Goal: Task Accomplishment & Management: Manage account settings

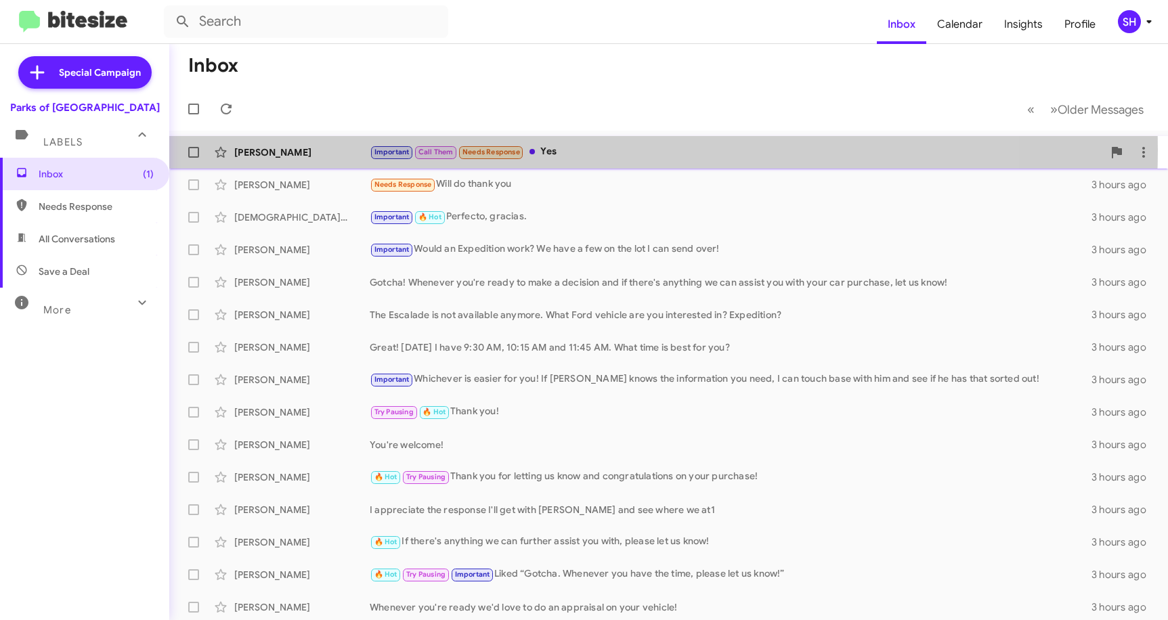
click at [572, 150] on div "Important Call Them Needs Response Yes" at bounding box center [736, 152] width 733 height 16
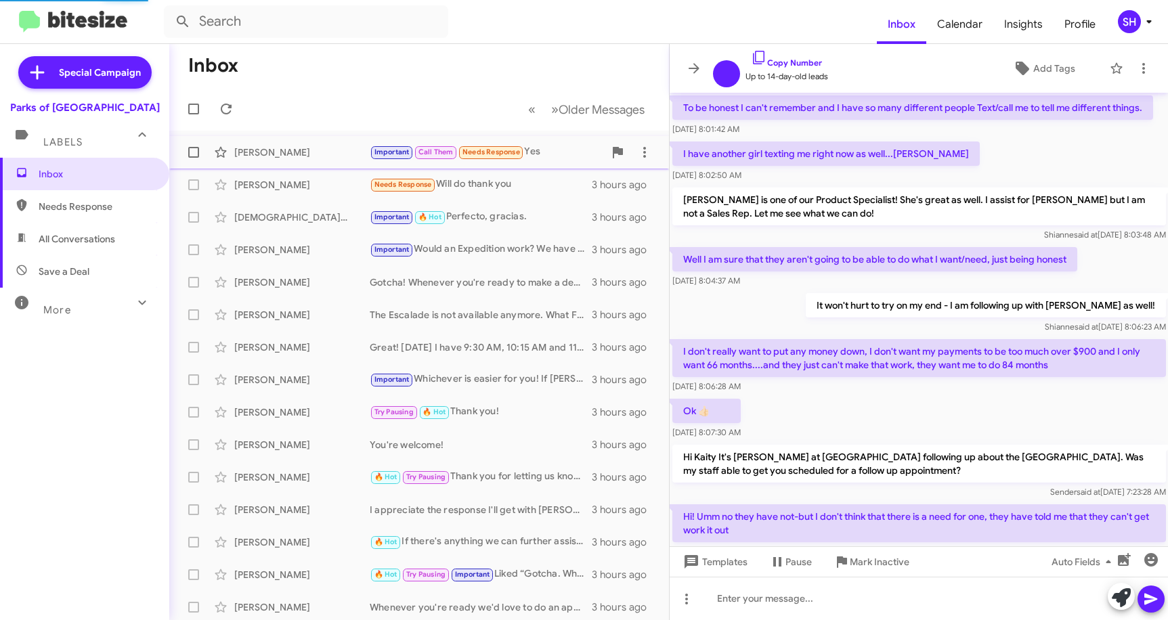
scroll to position [616, 0]
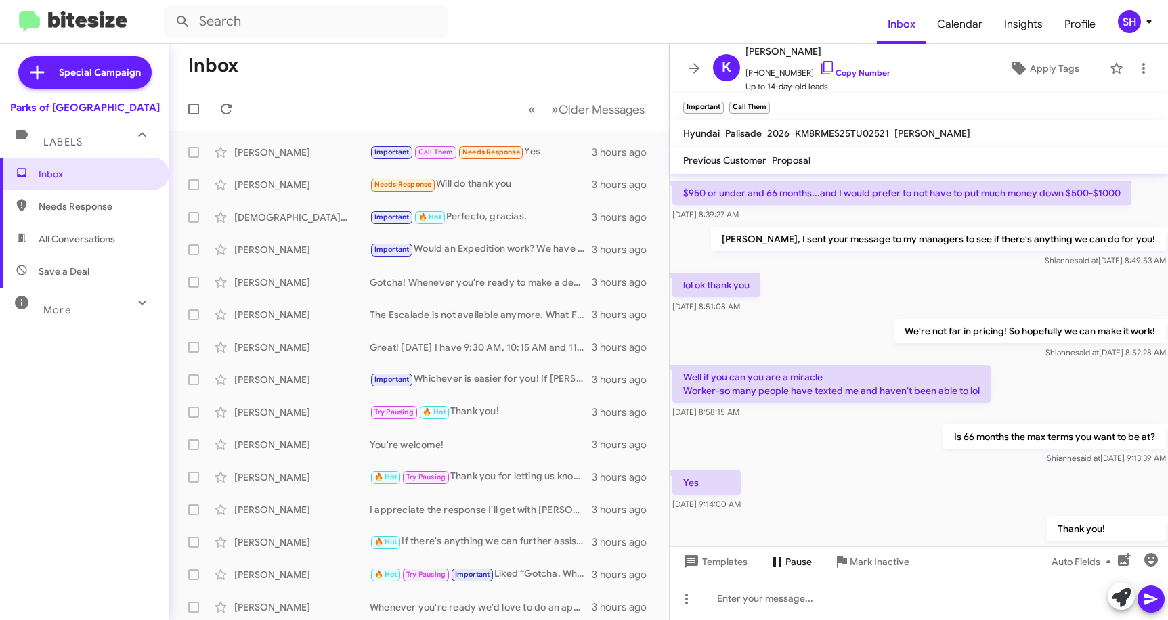
click at [770, 560] on icon at bounding box center [777, 562] width 16 height 16
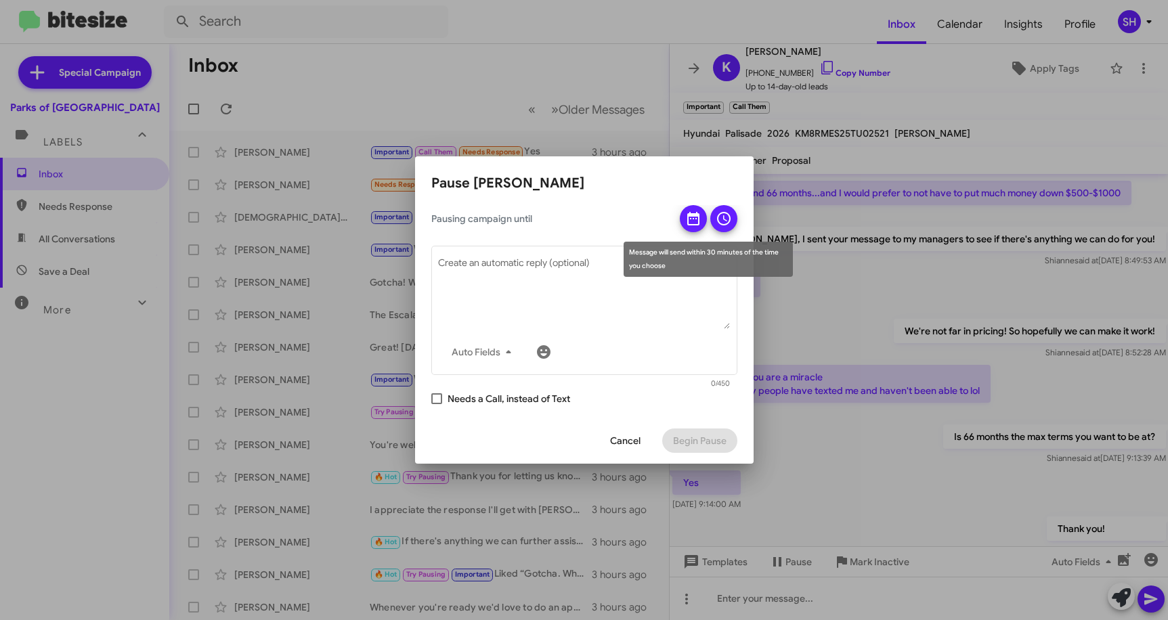
click at [690, 219] on icon at bounding box center [693, 219] width 12 height 14
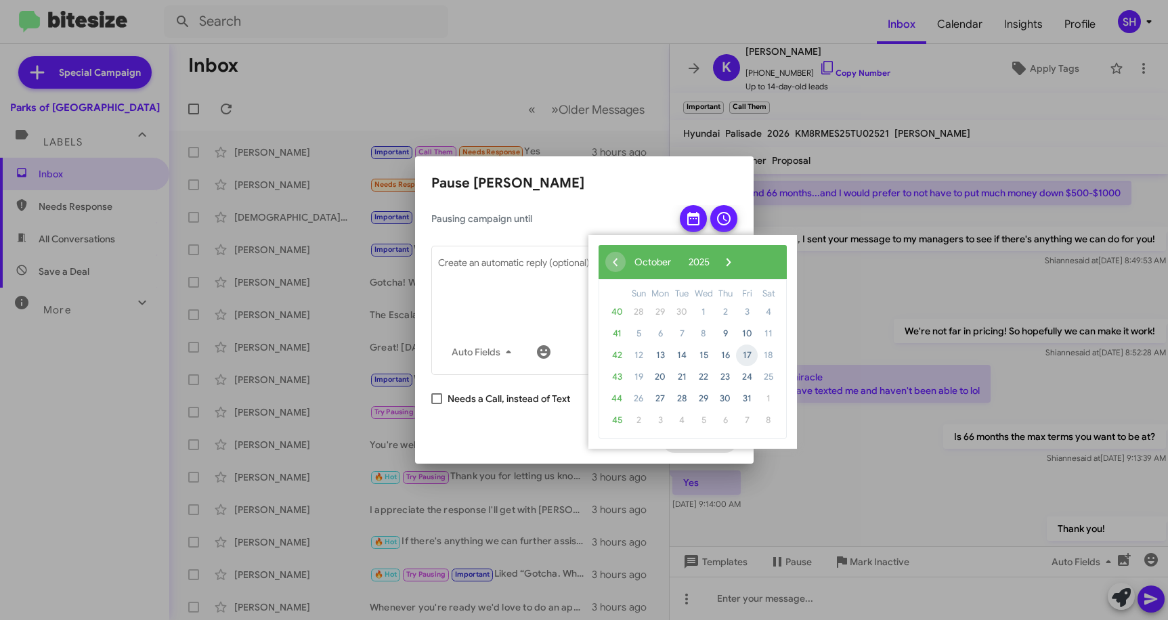
click at [745, 357] on span "17" at bounding box center [747, 356] width 22 height 22
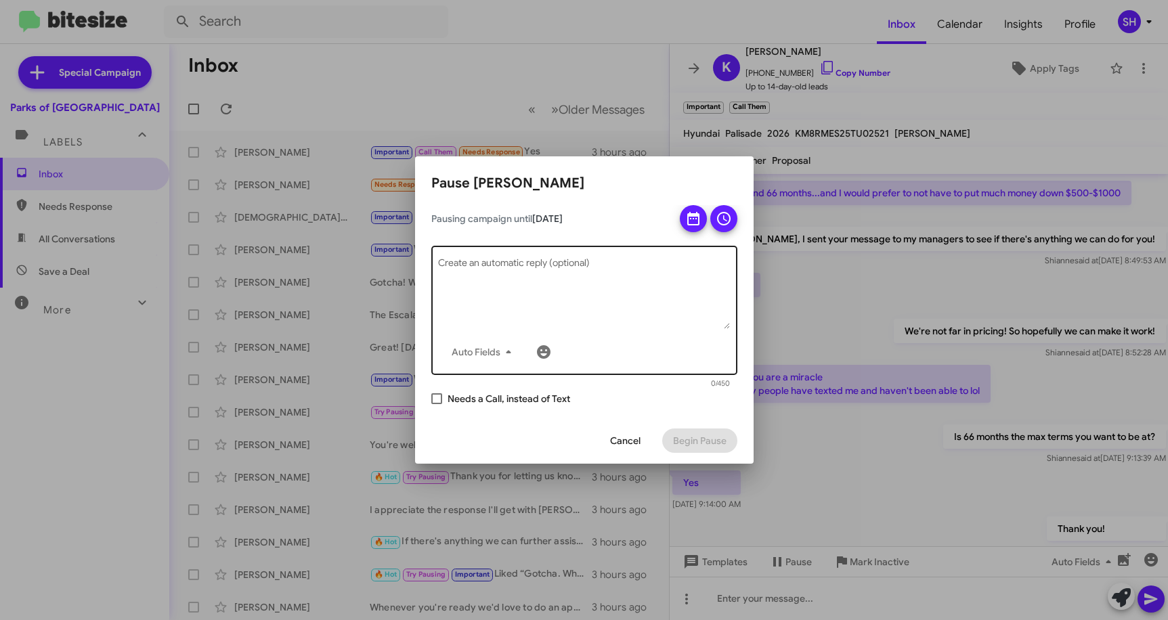
click at [497, 304] on textarea "Create an automatic reply (optional)" at bounding box center [584, 294] width 292 height 70
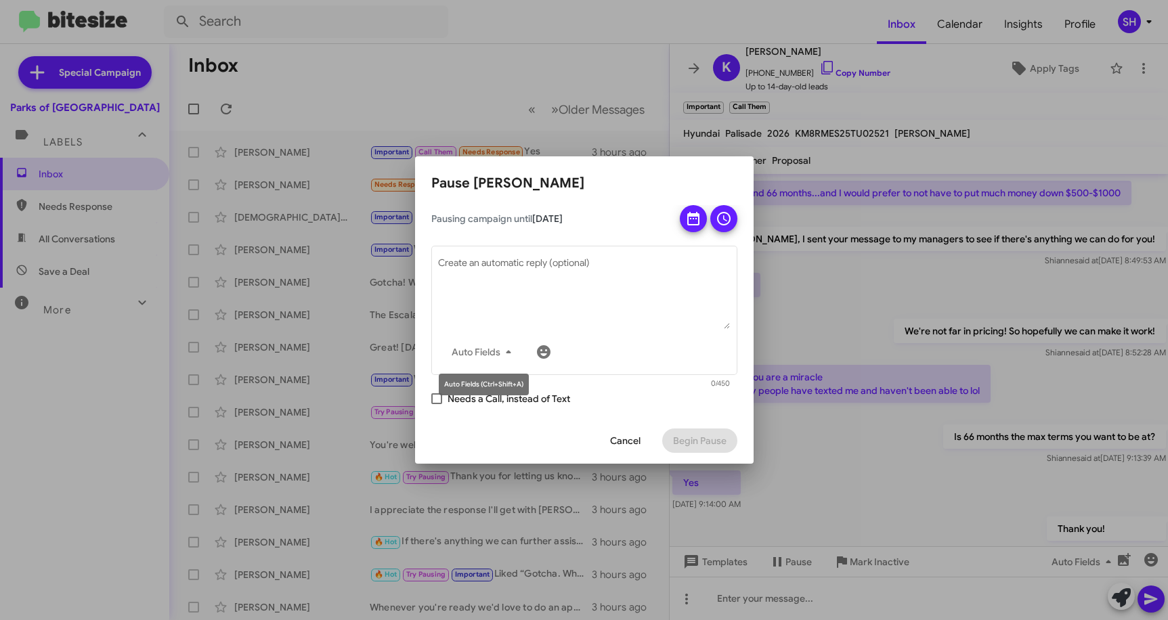
click at [435, 405] on mat-tooltip-component "Auto Fields (Ctrl+Shift+A)" at bounding box center [483, 384] width 109 height 41
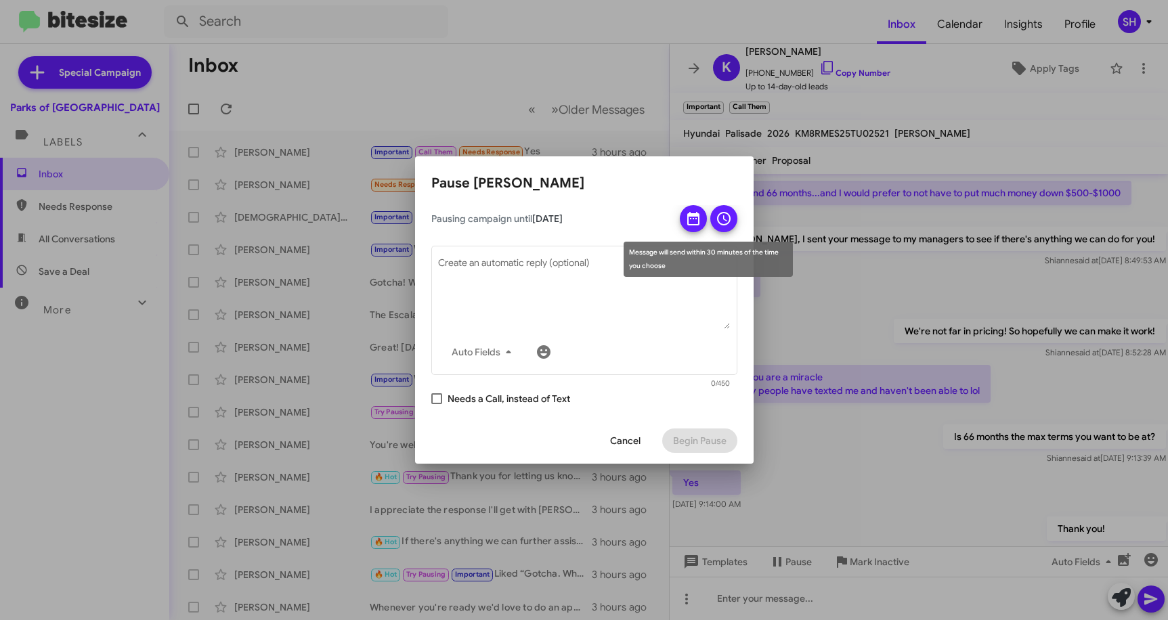
click at [713, 221] on button at bounding box center [723, 218] width 27 height 27
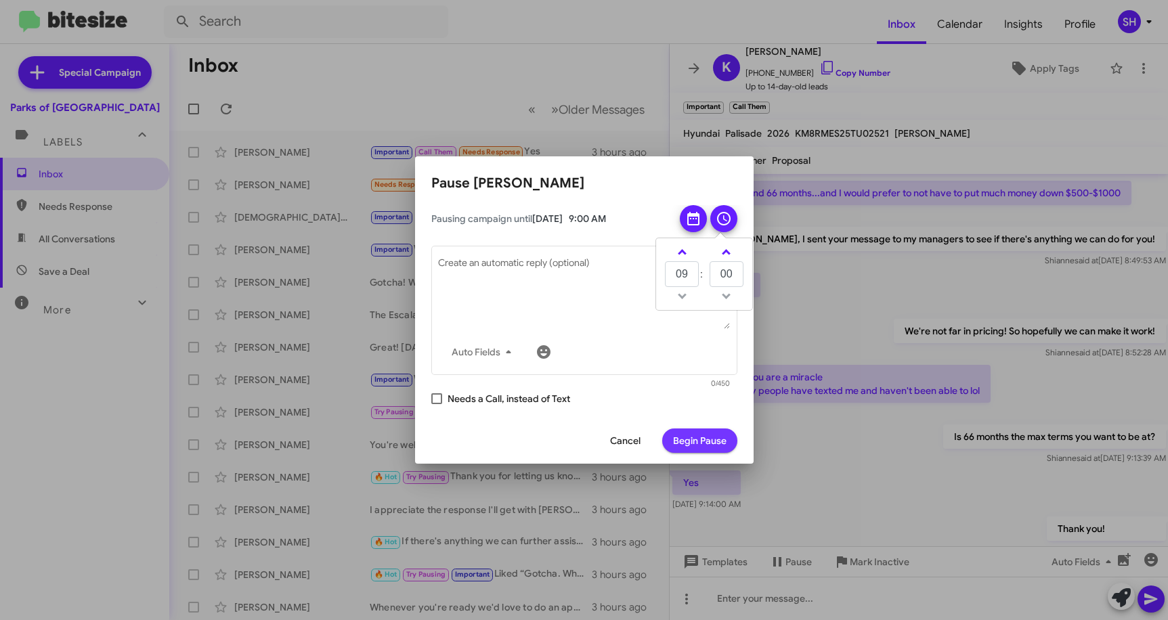
click at [714, 433] on span "Begin Pause" at bounding box center [699, 440] width 53 height 24
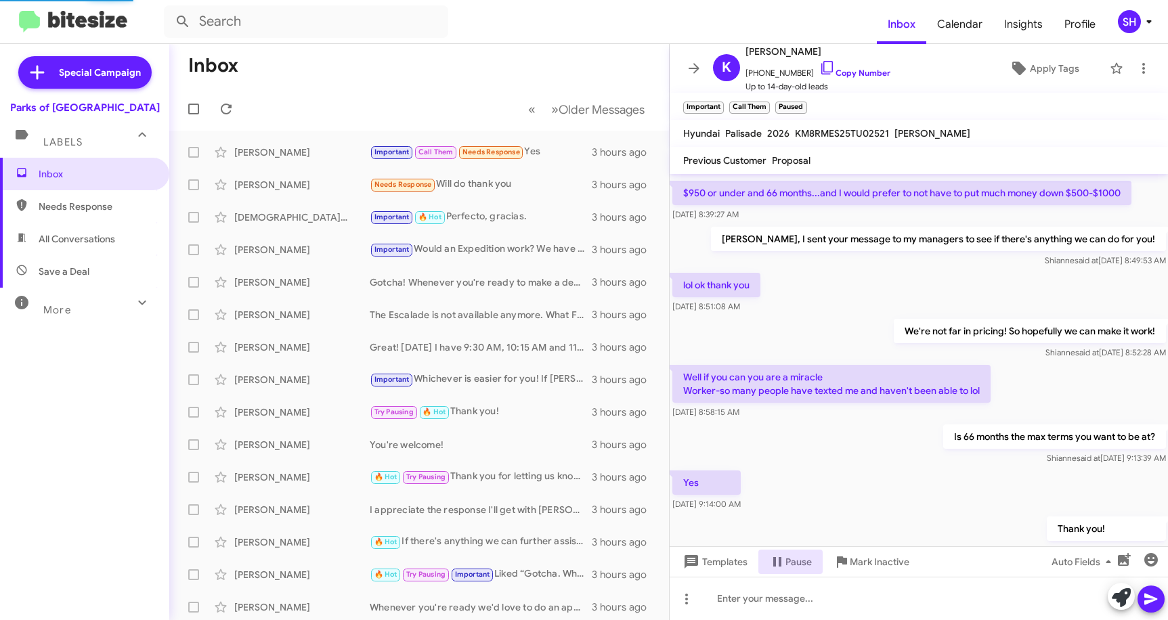
click at [79, 404] on div "Inbox Needs Response All Conversations Save a Deal More Important 🔥 Hot Appoint…" at bounding box center [84, 344] width 169 height 372
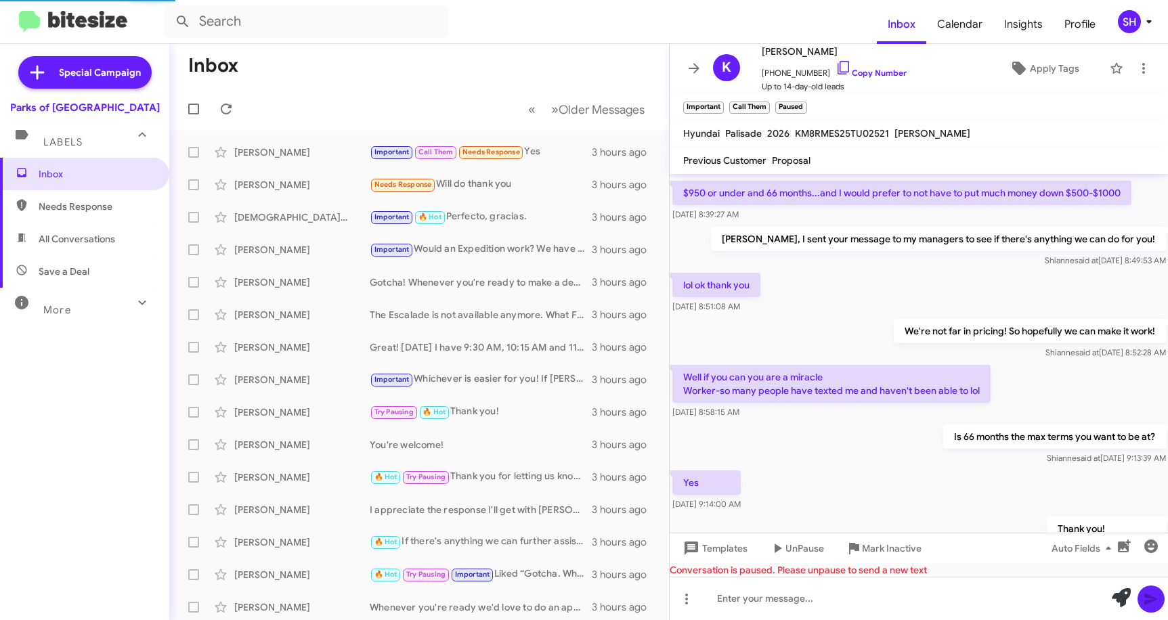
scroll to position [728, 0]
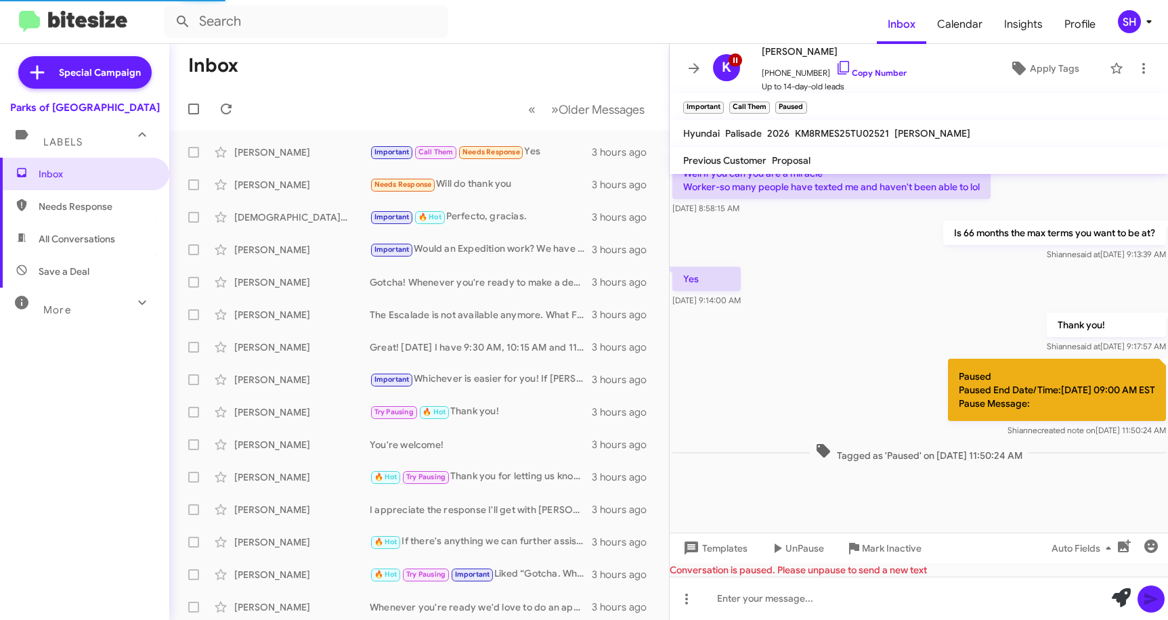
click at [295, 89] on mat-toolbar-row "« Previous » Next Older Messages" at bounding box center [419, 108] width 500 height 43
